Goal: Task Accomplishment & Management: Use online tool/utility

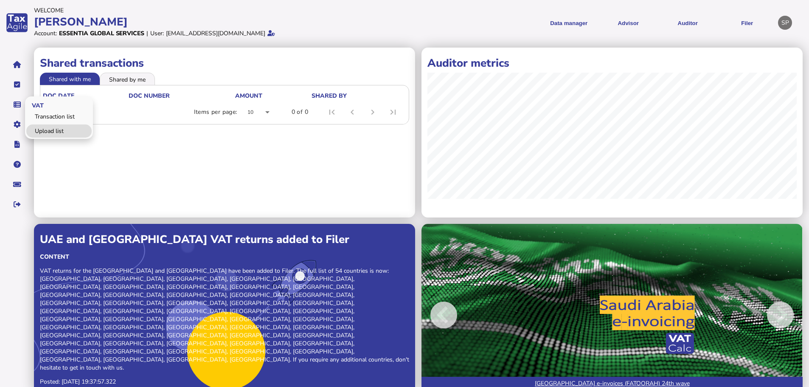
click at [56, 126] on link "Upload list" at bounding box center [58, 130] width 65 height 13
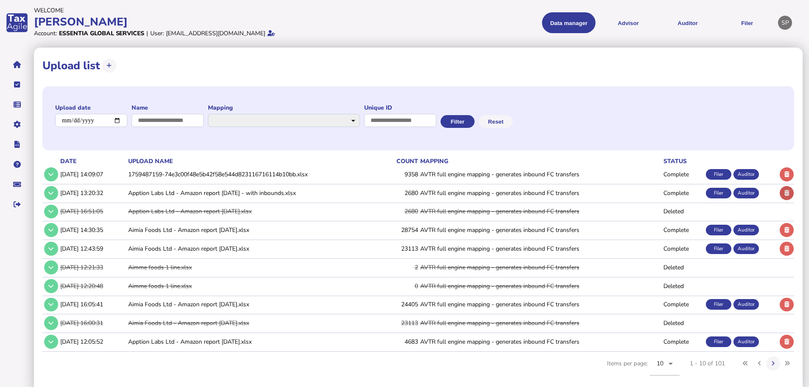
click at [788, 196] on button at bounding box center [787, 193] width 14 height 14
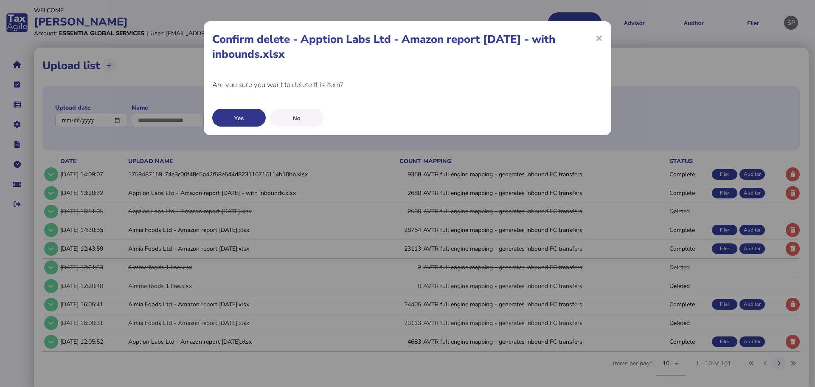
click at [230, 113] on button "Yes" at bounding box center [238, 118] width 53 height 18
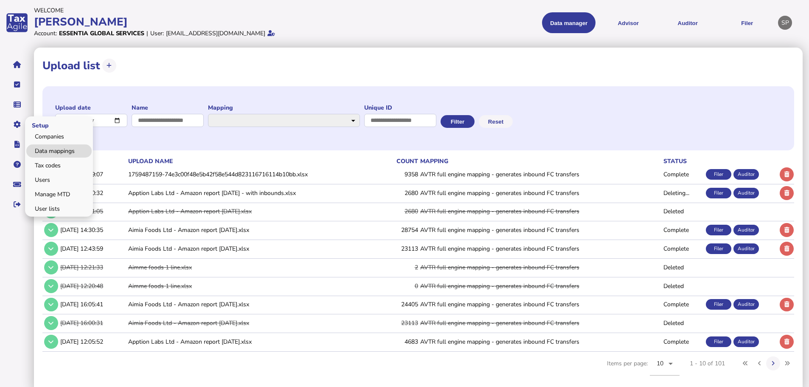
click at [50, 149] on link "Data mappings" at bounding box center [58, 150] width 65 height 13
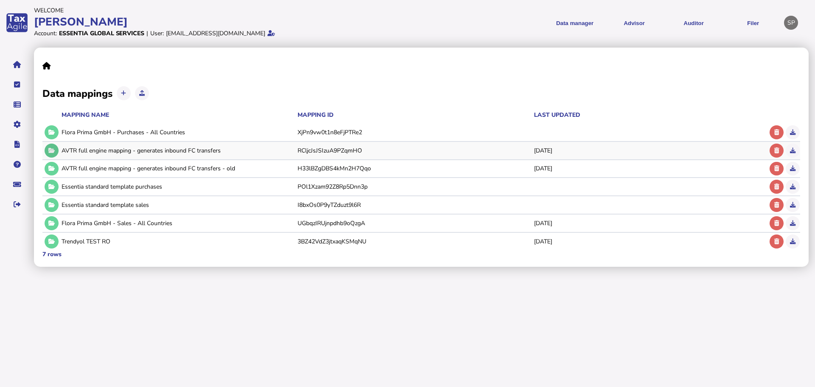
click at [50, 152] on icon at bounding box center [51, 151] width 6 height 6
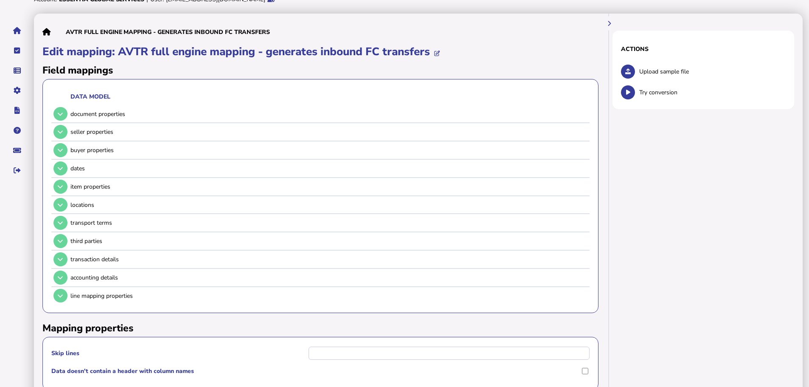
scroll to position [33, 0]
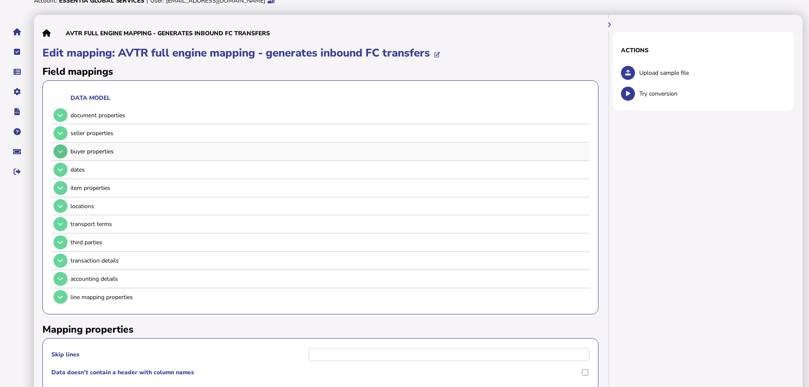
click at [59, 147] on button at bounding box center [60, 151] width 14 height 14
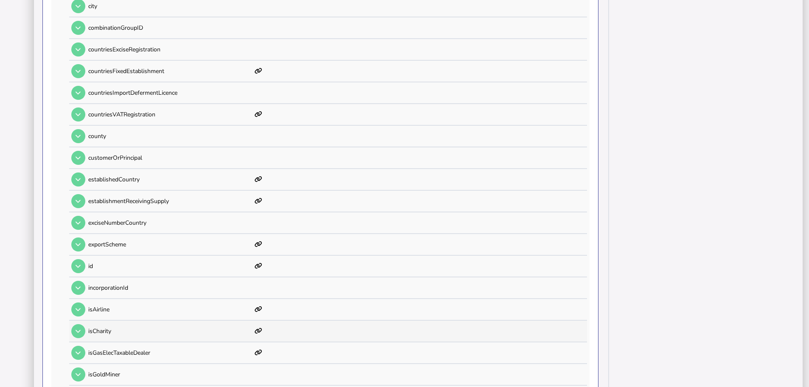
scroll to position [118, 0]
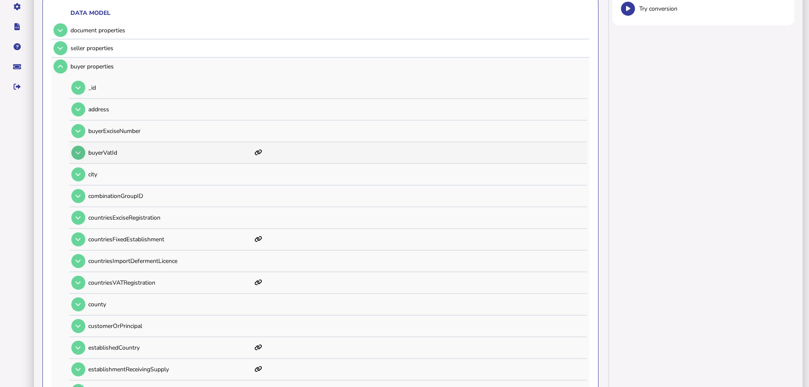
click at [81, 151] on button at bounding box center [78, 153] width 14 height 14
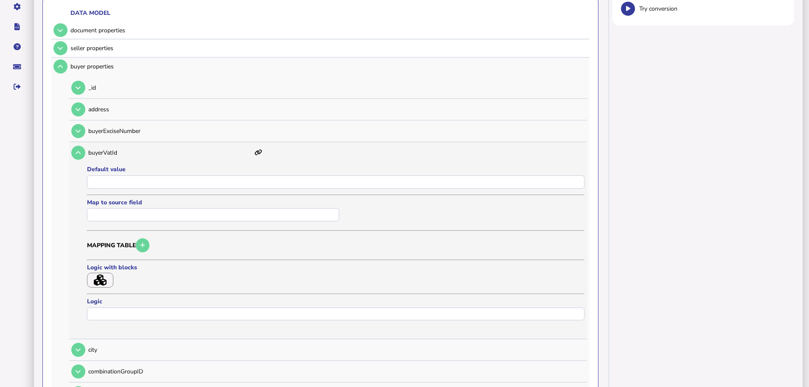
click at [102, 282] on icon "button" at bounding box center [100, 279] width 13 height 11
click at [69, 151] on td at bounding box center [77, 152] width 17 height 17
click at [74, 150] on button at bounding box center [78, 153] width 14 height 14
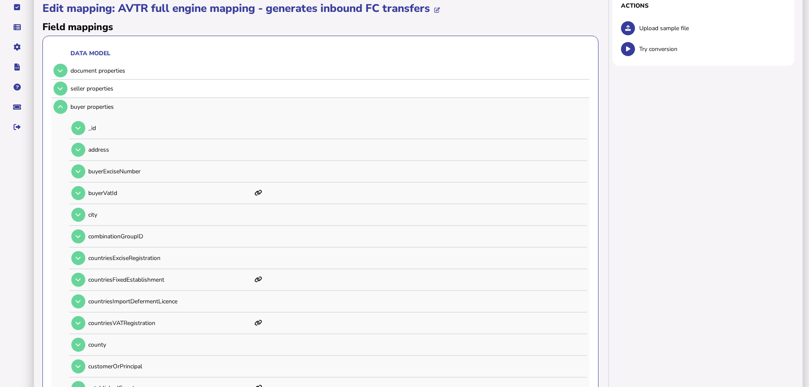
scroll to position [75, 0]
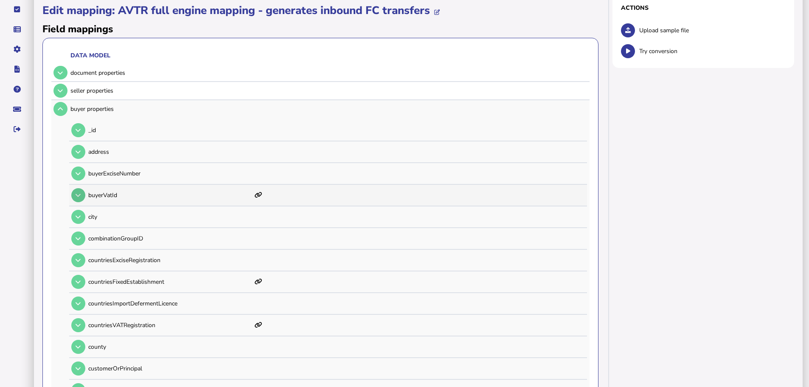
click at [82, 197] on button at bounding box center [78, 195] width 14 height 14
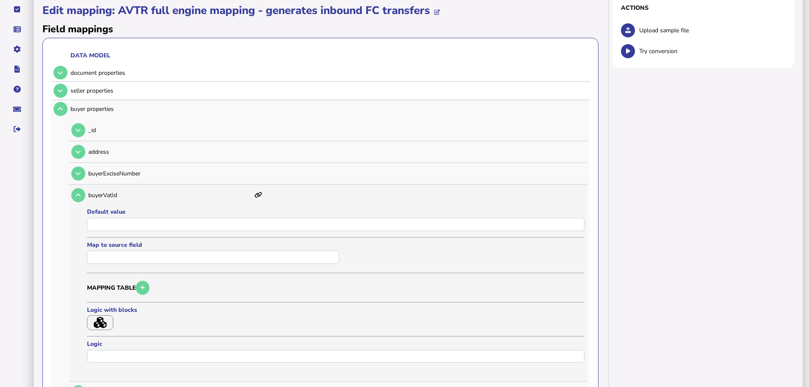
click at [106, 322] on icon "button" at bounding box center [100, 322] width 13 height 11
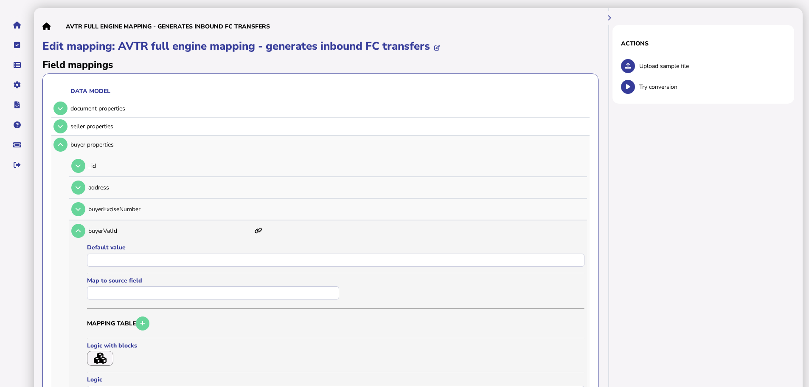
scroll to position [33, 0]
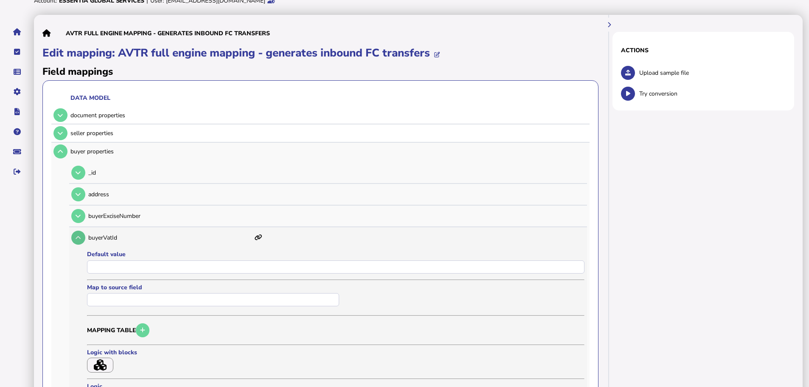
click at [79, 238] on icon at bounding box center [78, 238] width 5 height 6
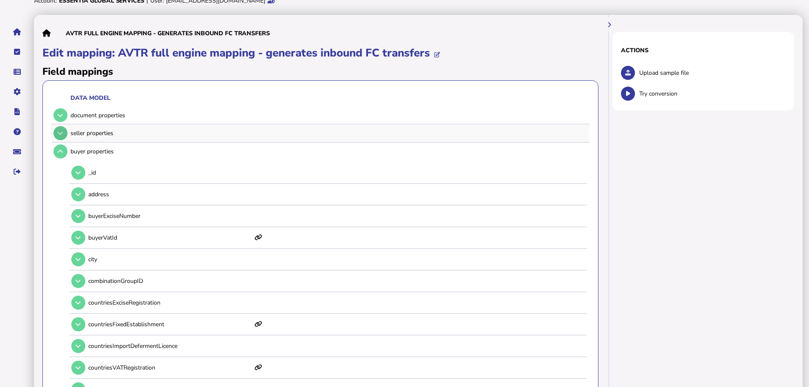
click at [56, 129] on button at bounding box center [60, 133] width 14 height 14
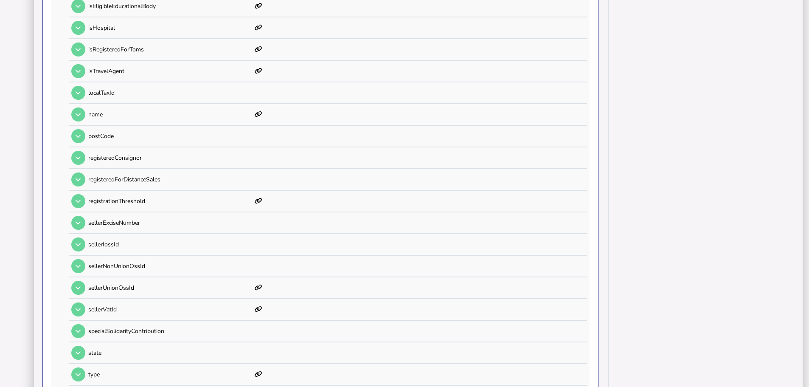
scroll to position [670, 0]
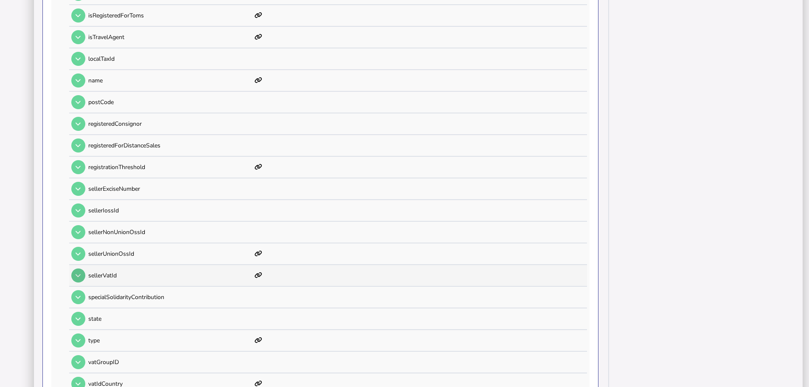
click at [76, 277] on icon at bounding box center [78, 276] width 5 height 6
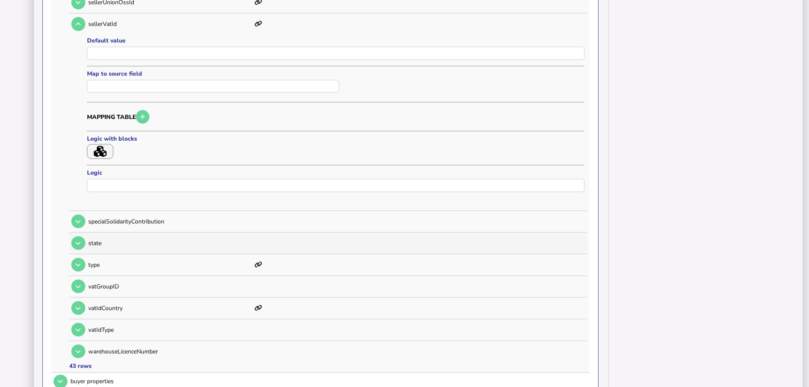
scroll to position [924, 0]
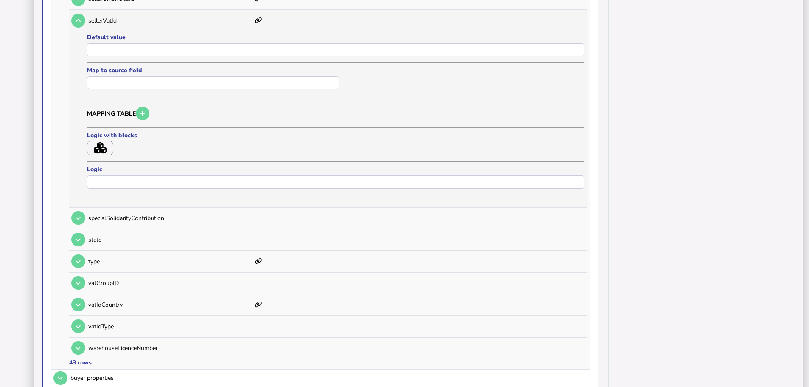
click at [101, 147] on icon "button" at bounding box center [100, 147] width 13 height 11
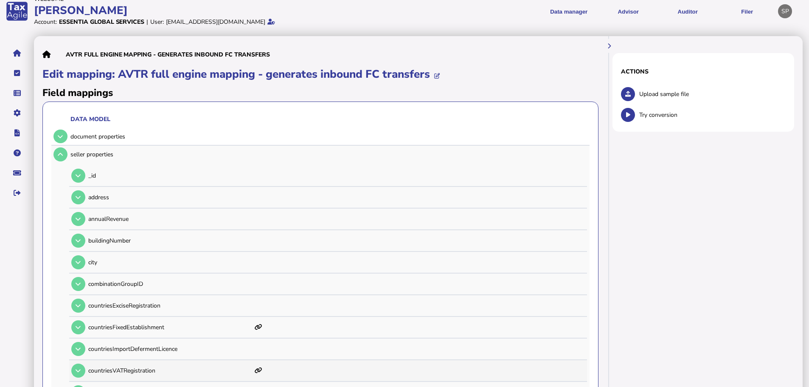
scroll to position [0, 0]
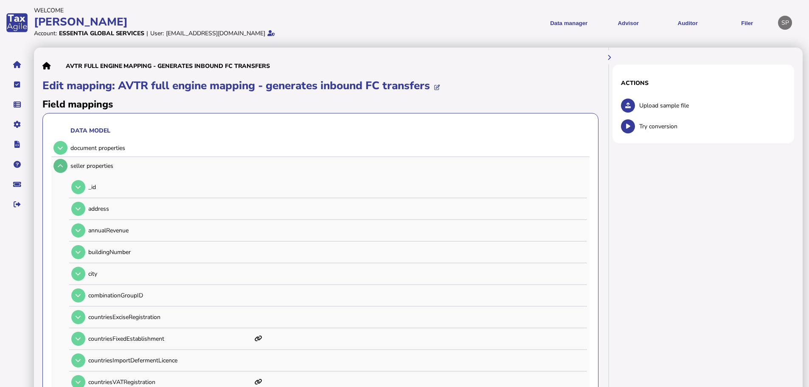
click at [61, 163] on icon at bounding box center [60, 166] width 5 height 6
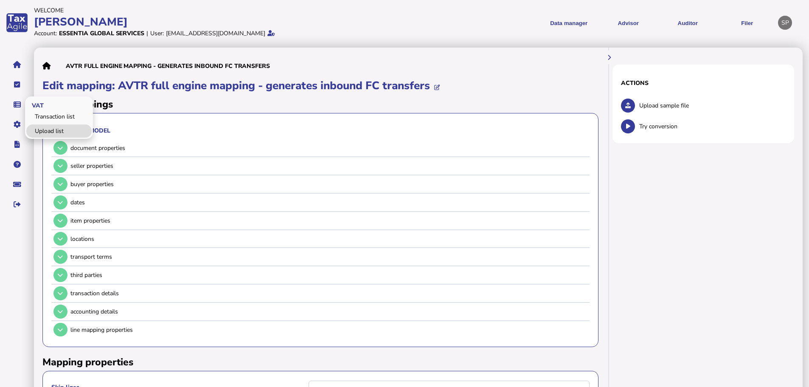
click at [45, 126] on link "Upload list" at bounding box center [58, 130] width 65 height 13
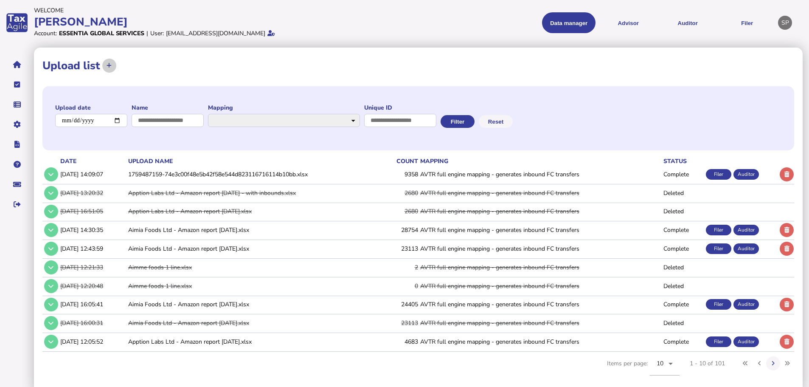
click at [108, 65] on icon at bounding box center [109, 66] width 5 height 6
select select "**********"
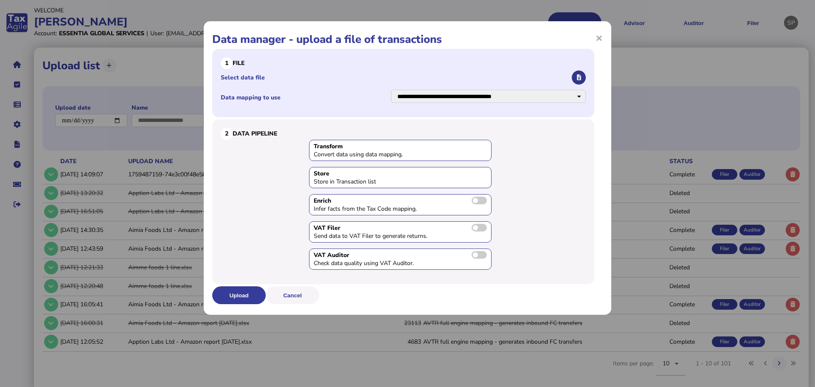
click at [580, 78] on icon "button" at bounding box center [579, 78] width 4 height 6
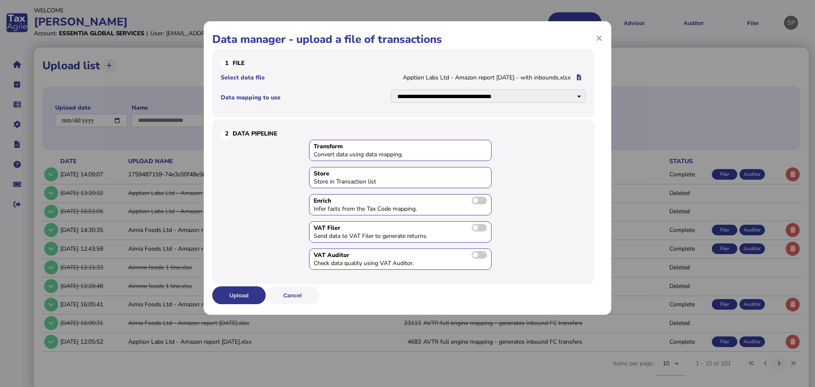
click at [239, 296] on button "Upload" at bounding box center [238, 295] width 53 height 18
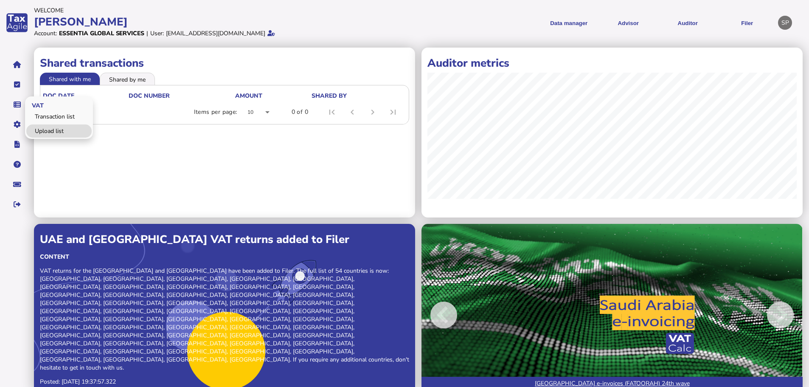
click at [51, 128] on link "Upload list" at bounding box center [58, 130] width 65 height 13
click at [45, 125] on link "Upload list" at bounding box center [58, 130] width 65 height 13
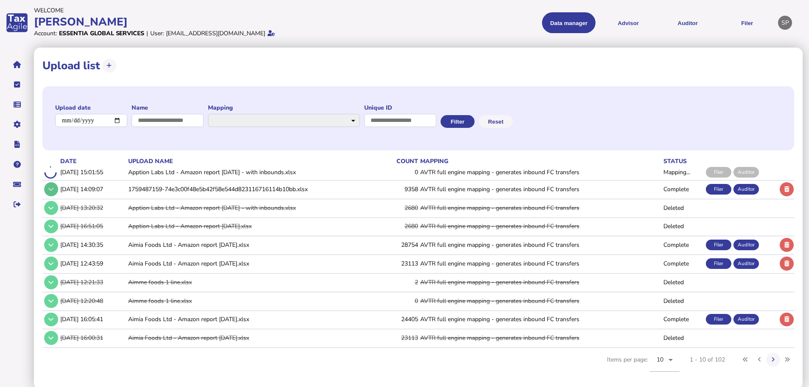
click at [49, 188] on icon at bounding box center [50, 189] width 5 height 6
click at [49, 189] on icon at bounding box center [50, 189] width 5 height 6
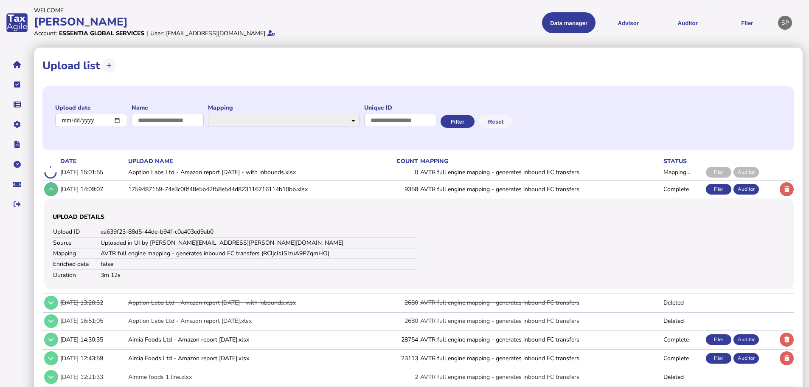
click at [56, 186] on button at bounding box center [51, 189] width 14 height 14
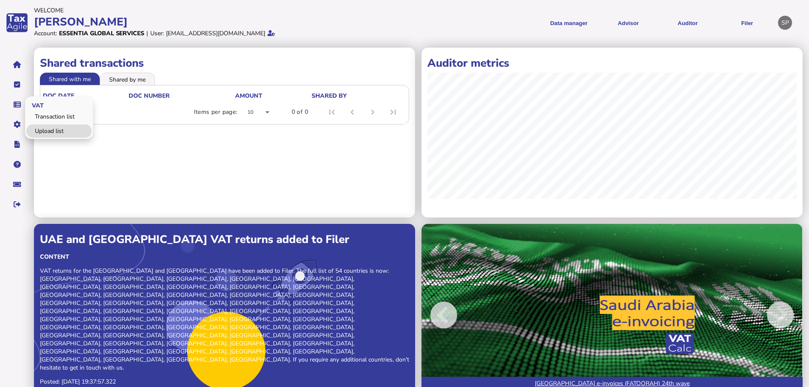
click at [51, 129] on link "Upload list" at bounding box center [58, 130] width 65 height 13
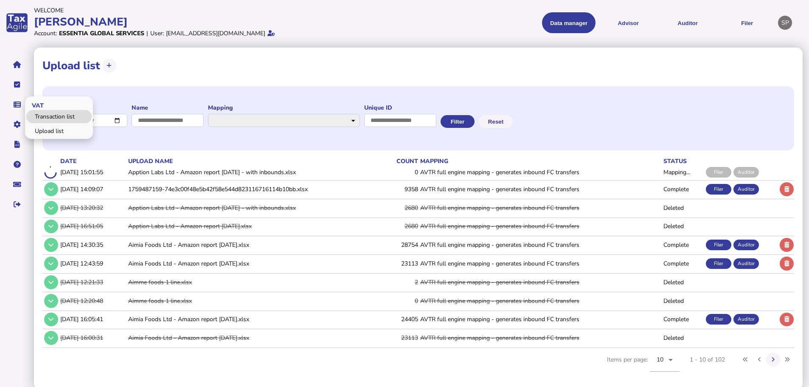
click at [40, 115] on link "Transaction list" at bounding box center [58, 116] width 65 height 13
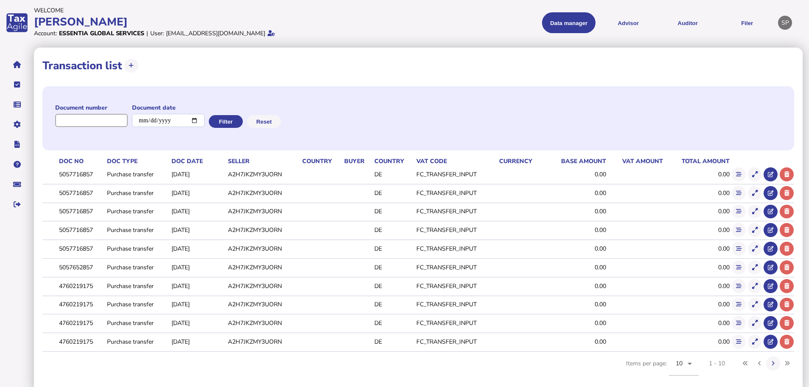
click at [94, 119] on input "input" at bounding box center [91, 120] width 73 height 13
paste input "**********"
type input "**********"
click at [240, 123] on button "Filter" at bounding box center [229, 121] width 34 height 13
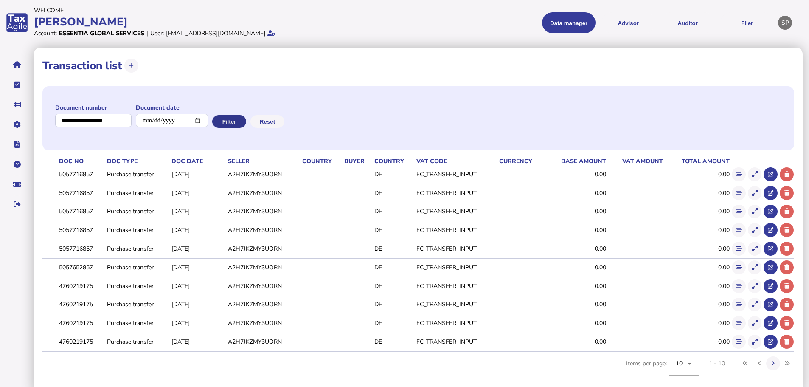
scroll to position [0, 0]
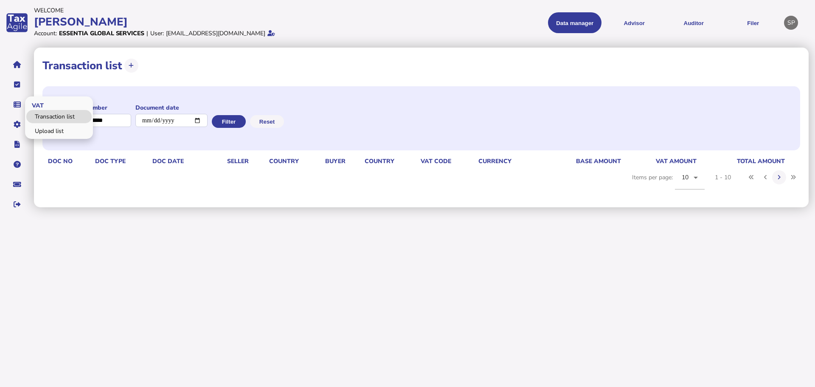
click at [48, 116] on link "Transaction list" at bounding box center [58, 116] width 65 height 13
click at [51, 129] on link "Upload list" at bounding box center [58, 130] width 65 height 13
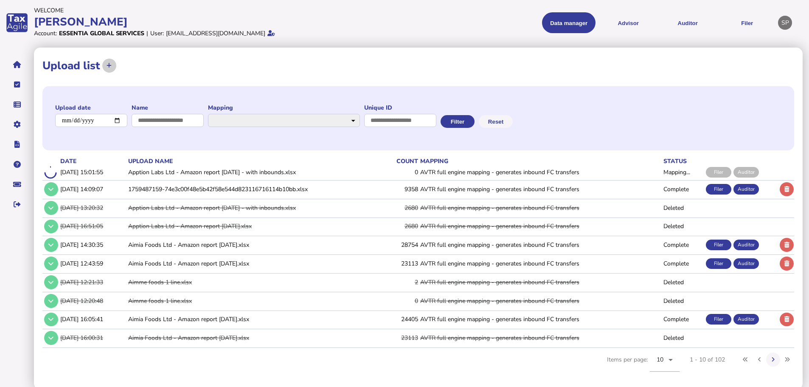
click at [104, 69] on button at bounding box center [109, 66] width 14 height 14
select select "**********"
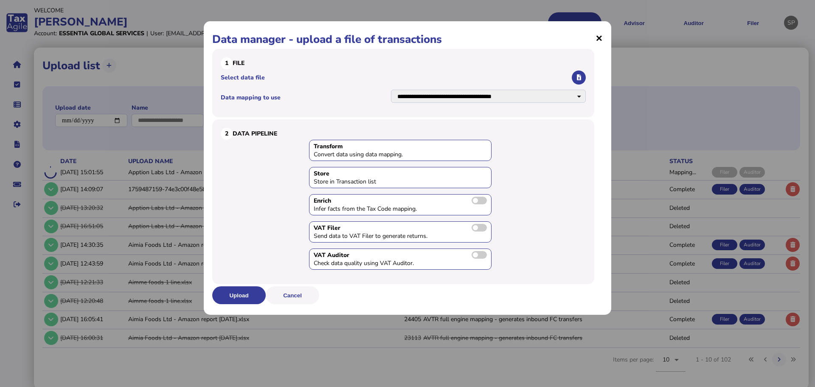
click at [600, 39] on span "×" at bounding box center [599, 38] width 7 height 16
